Goal: Task Accomplishment & Management: Complete application form

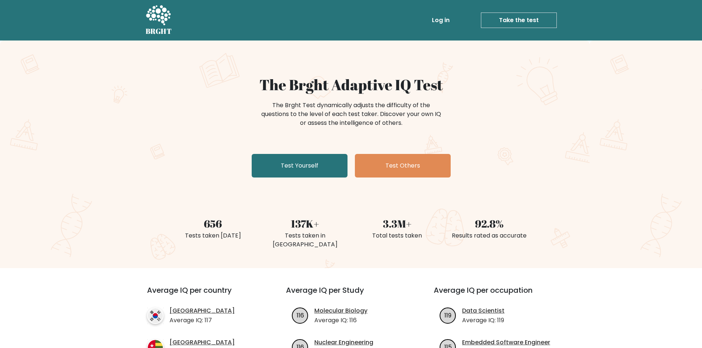
click at [526, 27] on link "Take the test" at bounding box center [519, 20] width 76 height 15
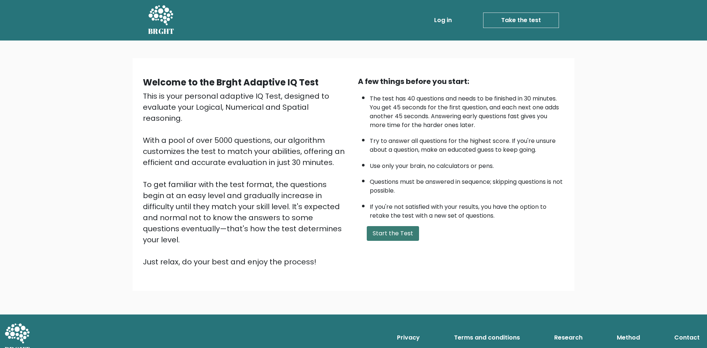
click at [392, 237] on button "Start the Test" at bounding box center [393, 233] width 52 height 15
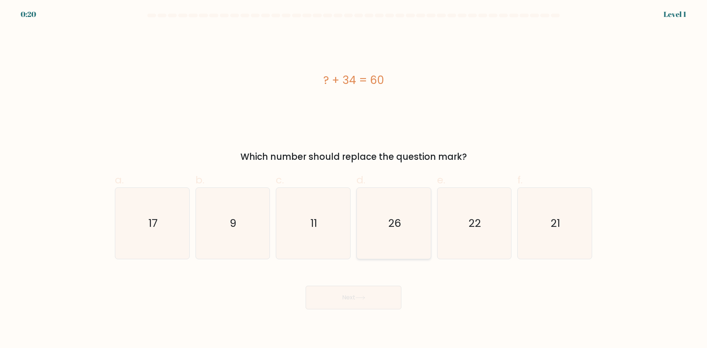
click at [391, 221] on text "26" at bounding box center [394, 223] width 13 height 15
click at [354, 179] on input "d. 26" at bounding box center [354, 176] width 0 height 5
radio input "true"
click at [373, 296] on button "Next" at bounding box center [354, 298] width 96 height 24
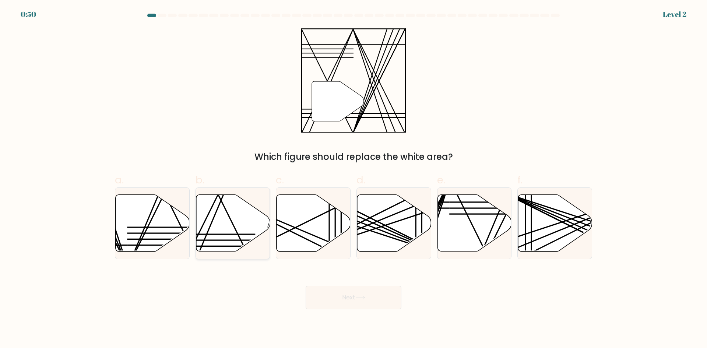
click at [218, 240] on line at bounding box center [218, 240] width 73 height 0
click at [354, 179] on input "b." at bounding box center [354, 176] width 0 height 5
radio input "true"
click at [348, 290] on button "Next" at bounding box center [354, 298] width 96 height 24
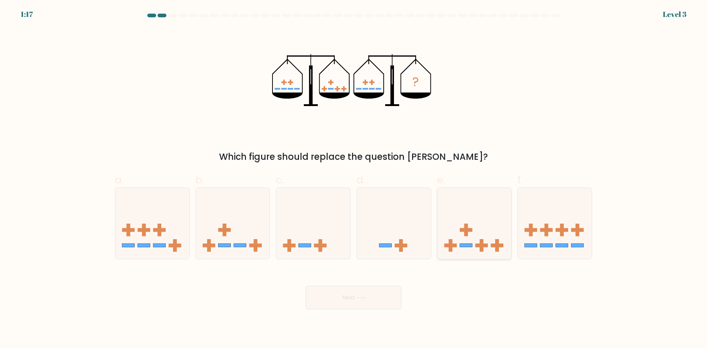
click at [471, 234] on icon at bounding box center [475, 223] width 74 height 61
click at [354, 179] on input "e." at bounding box center [354, 176] width 0 height 5
radio input "true"
click at [389, 291] on button "Next" at bounding box center [354, 298] width 96 height 24
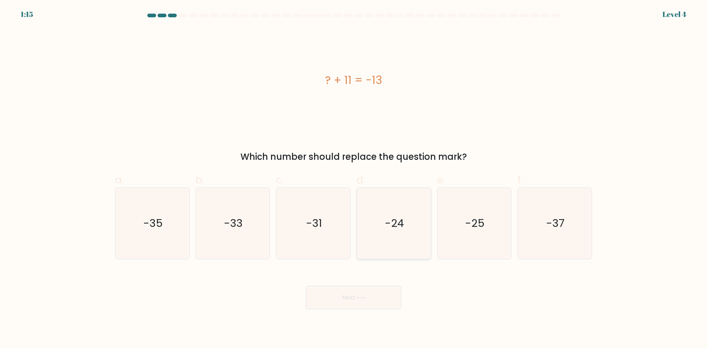
click at [399, 234] on icon "-24" at bounding box center [393, 223] width 71 height 71
click at [354, 179] on input "d. -24" at bounding box center [354, 176] width 0 height 5
radio input "true"
click at [381, 296] on button "Next" at bounding box center [354, 298] width 96 height 24
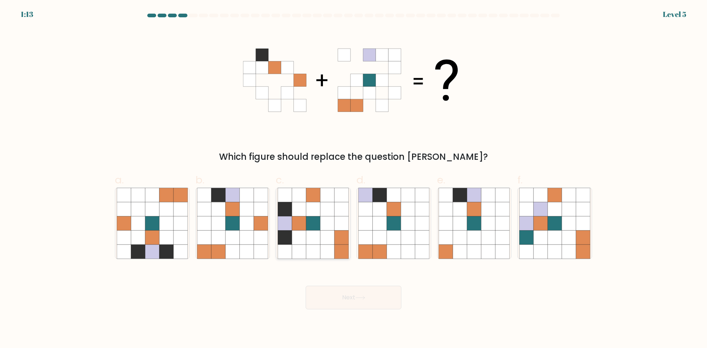
click at [288, 227] on icon at bounding box center [285, 223] width 14 height 14
click at [354, 179] on input "c." at bounding box center [354, 176] width 0 height 5
radio input "true"
click at [369, 294] on button "Next" at bounding box center [354, 298] width 96 height 24
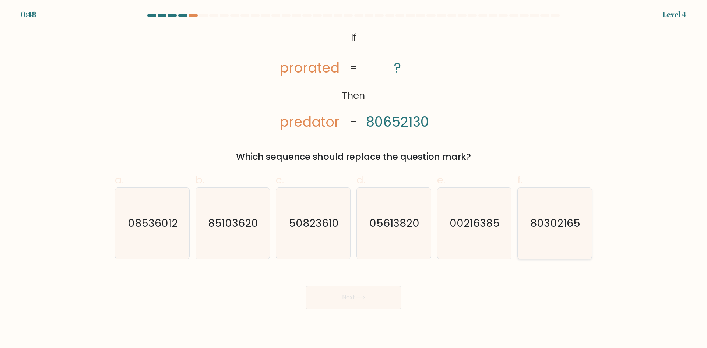
click at [541, 212] on icon "80302165" at bounding box center [554, 223] width 71 height 71
click at [354, 179] on input "f. 80302165" at bounding box center [354, 176] width 0 height 5
radio input "true"
click at [383, 302] on button "Next" at bounding box center [354, 298] width 96 height 24
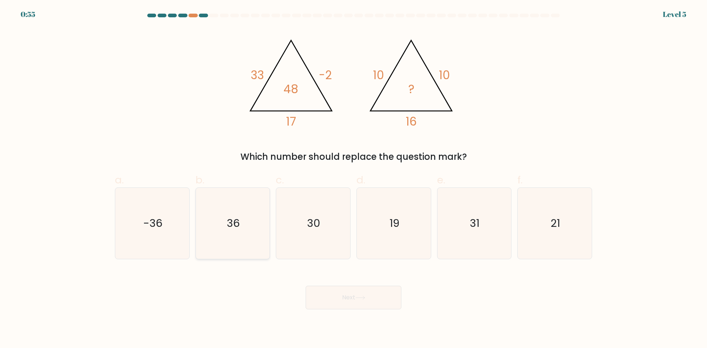
click at [226, 237] on icon "36" at bounding box center [232, 223] width 71 height 71
click at [354, 179] on input "b. 36" at bounding box center [354, 176] width 0 height 5
radio input "true"
click at [387, 299] on button "Next" at bounding box center [354, 298] width 96 height 24
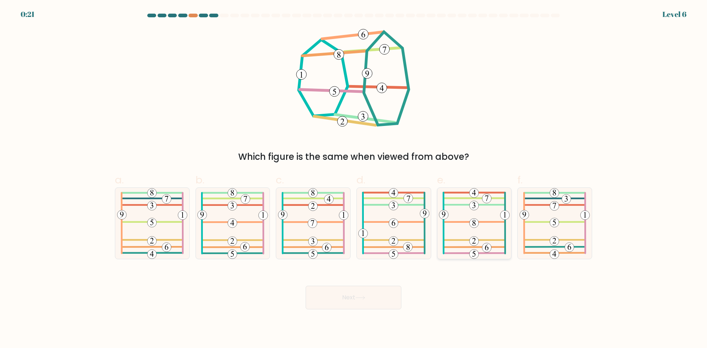
click at [472, 210] on 207 at bounding box center [474, 205] width 9 height 9
click at [354, 179] on input "e." at bounding box center [354, 176] width 0 height 5
radio input "true"
click at [371, 300] on button "Next" at bounding box center [354, 298] width 96 height 24
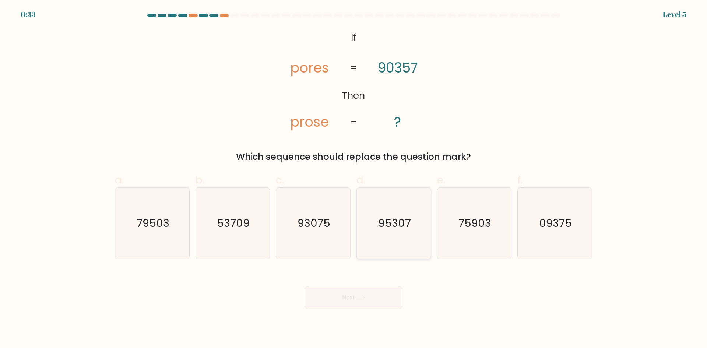
click at [381, 231] on icon "95307" at bounding box center [393, 223] width 71 height 71
click at [354, 179] on input "d. 95307" at bounding box center [354, 176] width 0 height 5
radio input "true"
click at [321, 235] on icon "93075" at bounding box center [313, 223] width 71 height 71
click at [354, 179] on input "c. 93075" at bounding box center [354, 176] width 0 height 5
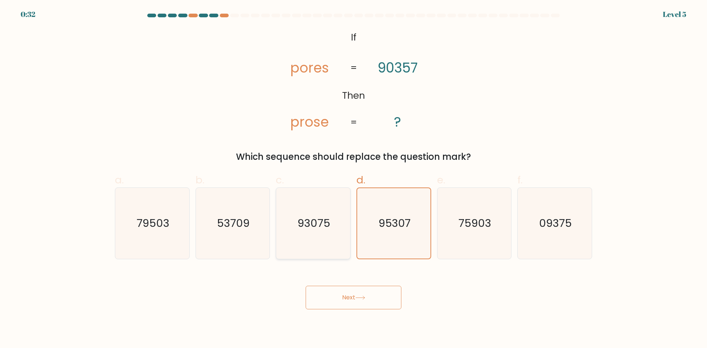
radio input "true"
click at [353, 290] on button "Next" at bounding box center [354, 298] width 96 height 24
